Goal: Transaction & Acquisition: Purchase product/service

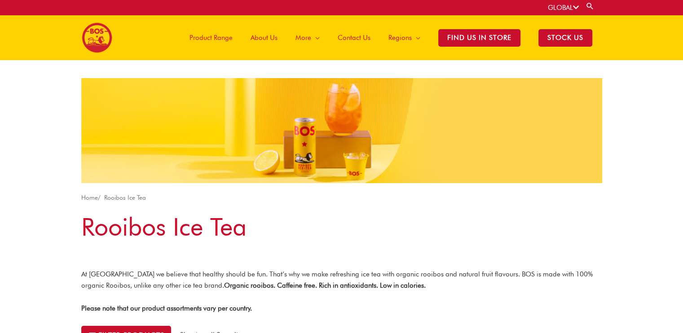
click at [93, 41] on img at bounding box center [97, 37] width 31 height 31
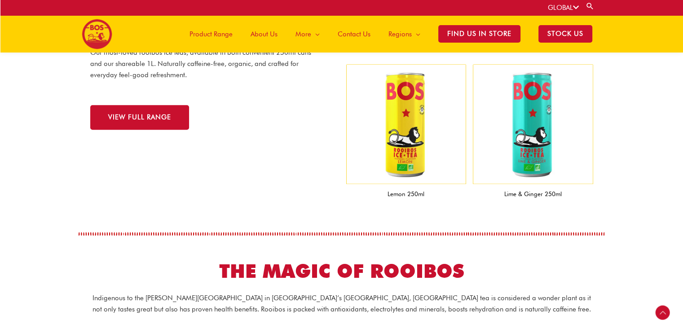
scroll to position [932, 0]
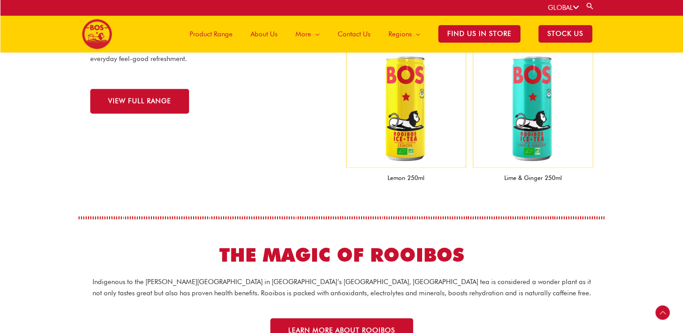
click at [396, 145] on img at bounding box center [406, 108] width 120 height 120
click at [162, 101] on span "VIEW FULL RANGE" at bounding box center [139, 101] width 63 height 7
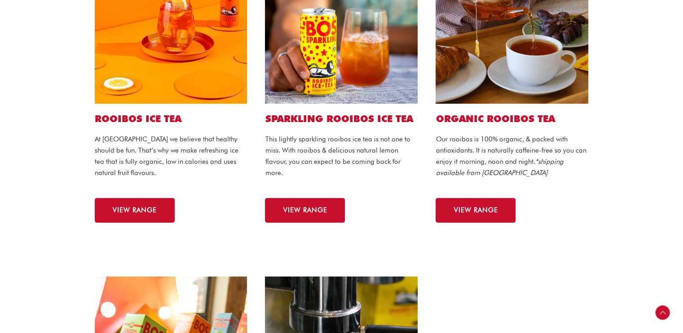
scroll to position [319, 0]
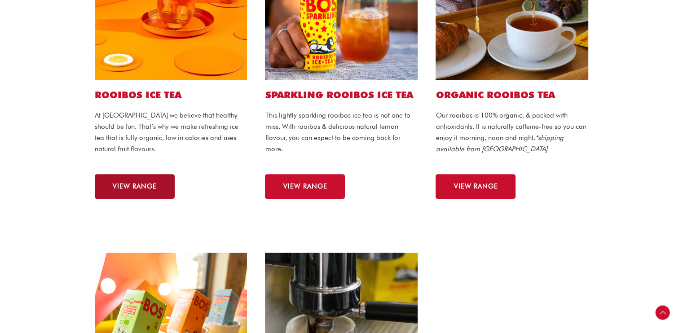
click at [147, 190] on span "VIEW RANGE" at bounding box center [135, 186] width 44 height 7
